Goal: Information Seeking & Learning: Learn about a topic

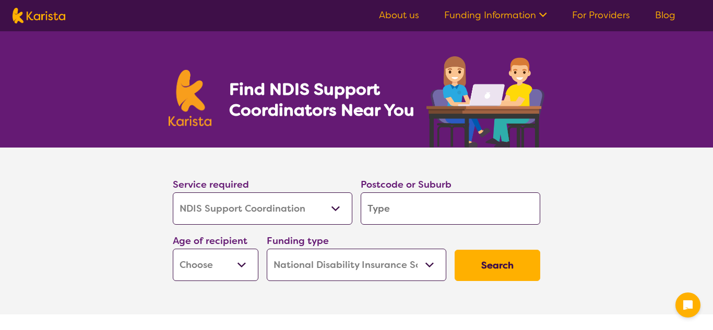
select select "NDIS Support Coordination"
select select "NDIS"
select select "NDIS Support Coordination"
select select "NDIS"
click at [238, 221] on select "Allied Health Assistant Assessment ([MEDICAL_DATA] or [MEDICAL_DATA]) Behaviour…" at bounding box center [263, 209] width 180 height 32
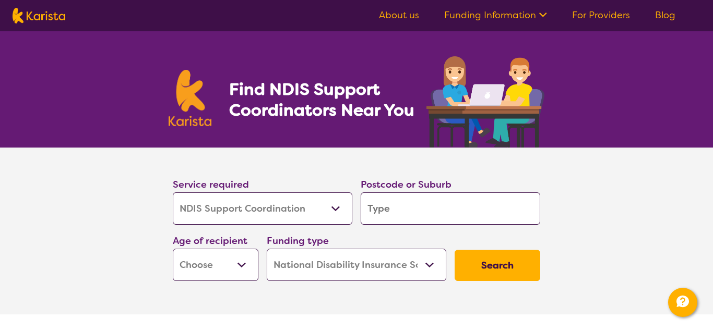
click at [408, 217] on input "search" at bounding box center [451, 209] width 180 height 32
type input "3"
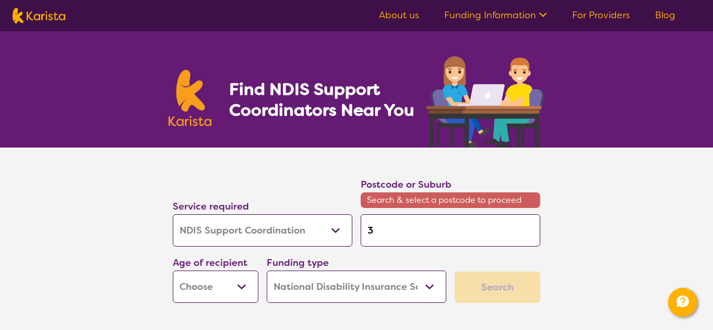
type input "33"
type input "335"
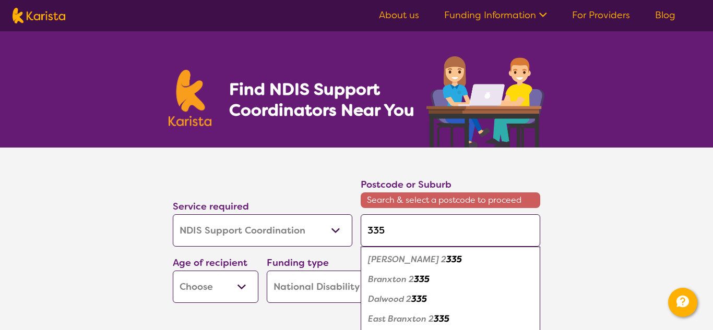
type input "3350"
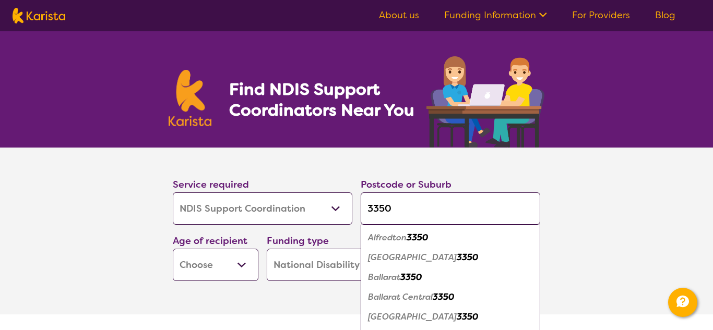
type input "3350"
click at [395, 281] on em "Ballarat" at bounding box center [384, 277] width 32 height 11
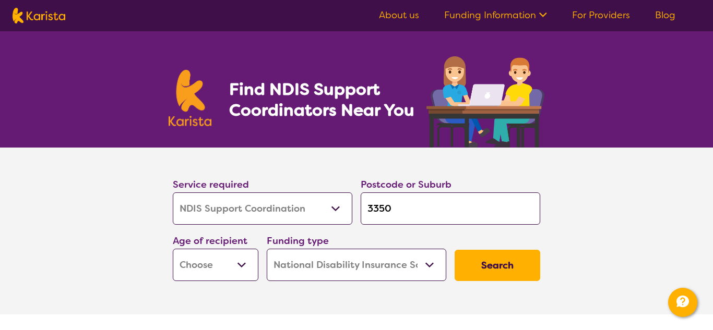
click at [472, 267] on button "Search" at bounding box center [498, 265] width 86 height 31
click at [238, 268] on select "Early Childhood - 0 to 9 Child - 10 to 11 Adolescent - 12 to 17 Adult - 18 to 6…" at bounding box center [216, 265] width 86 height 32
select select "AD"
click at [173, 249] on select "Early Childhood - 0 to 9 Child - 10 to 11 Adolescent - 12 to 17 Adult - 18 to 6…" at bounding box center [216, 265] width 86 height 32
select select "AD"
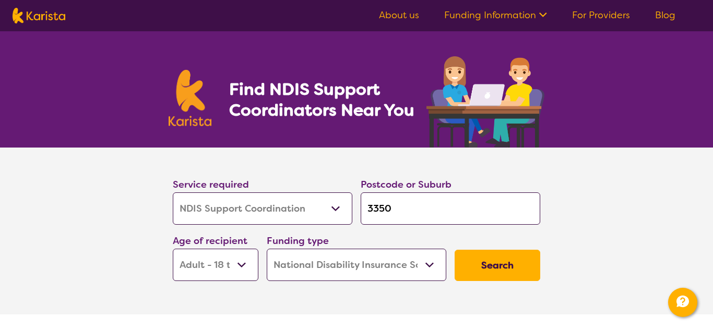
click at [508, 266] on button "Search" at bounding box center [498, 265] width 86 height 31
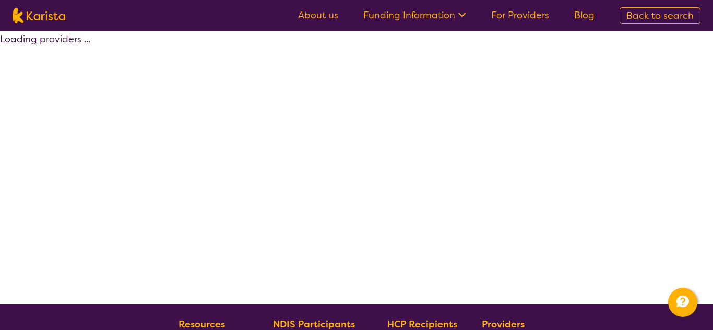
select select "by_score"
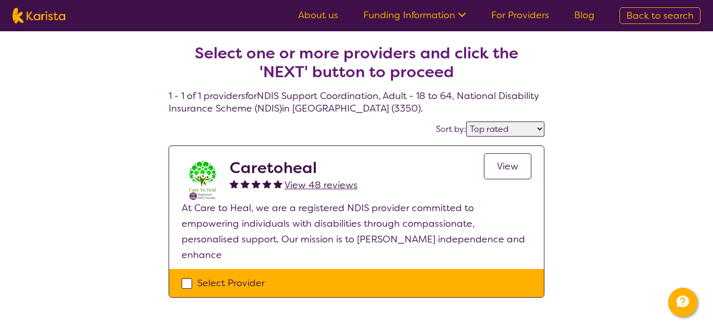
click at [504, 162] on span "View" at bounding box center [507, 166] width 21 height 13
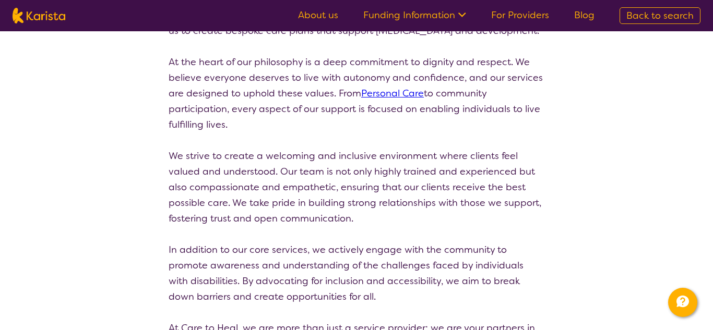
scroll to position [334, 0]
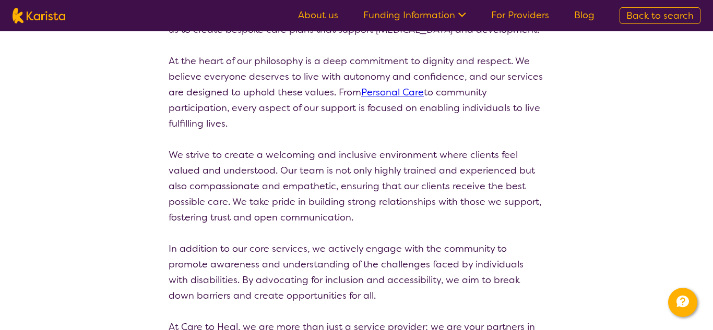
select select "by_score"
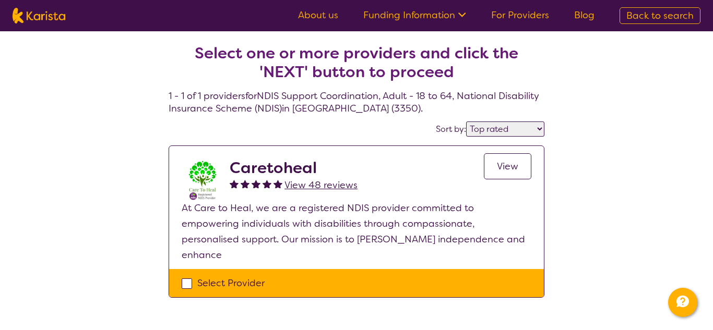
select select "NDIS Support Coordination"
select select "AD"
select select "NDIS"
select select "NDIS Support Coordination"
select select "AD"
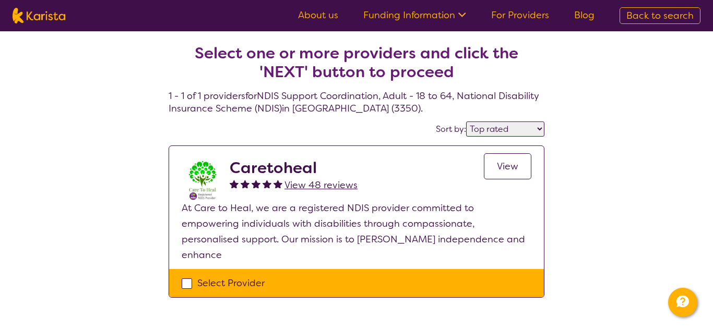
select select "NDIS"
